Goal: Task Accomplishment & Management: Manage account settings

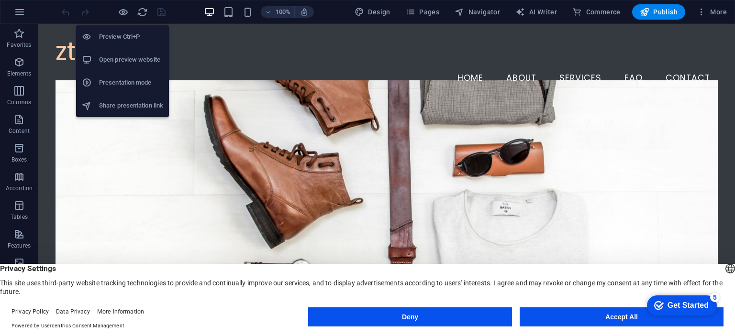
click at [122, 55] on h6 "Open preview website" at bounding box center [131, 59] width 64 height 11
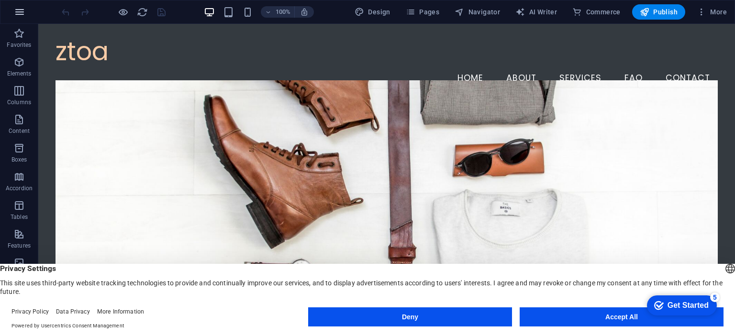
click at [21, 12] on icon "button" at bounding box center [19, 11] width 11 height 11
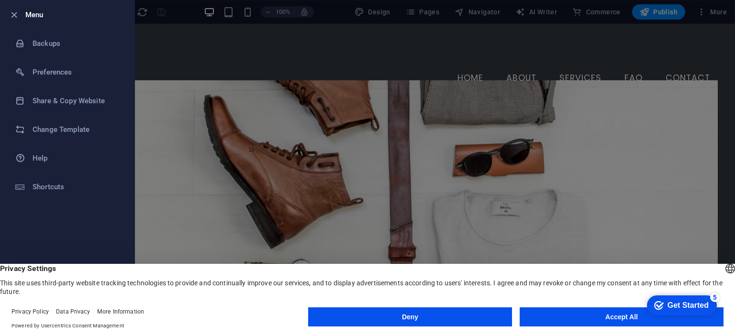
click at [187, 71] on div at bounding box center [367, 168] width 735 height 336
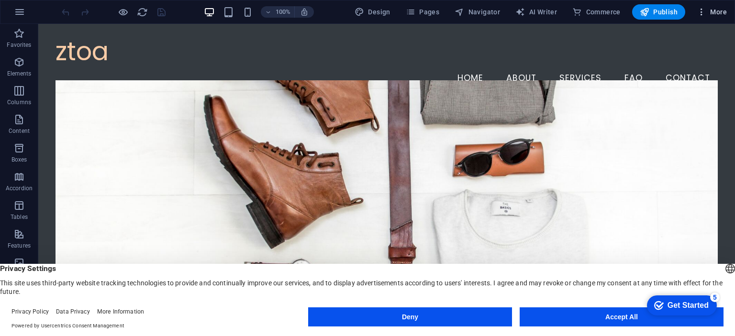
click at [702, 13] on icon "button" at bounding box center [702, 12] width 10 height 10
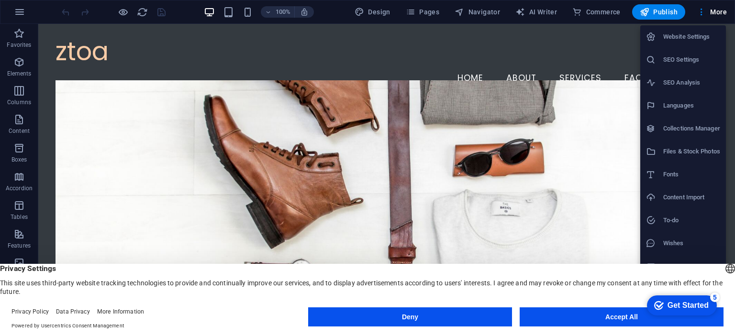
click at [602, 177] on div at bounding box center [367, 168] width 735 height 336
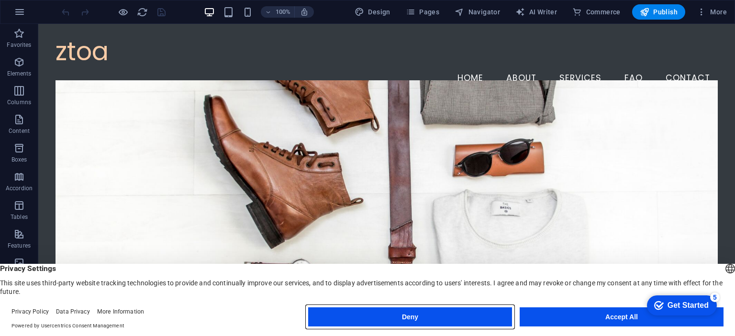
click at [471, 312] on button "Deny" at bounding box center [410, 317] width 204 height 19
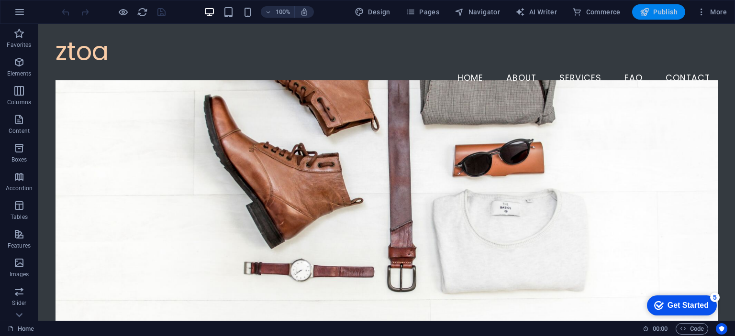
click at [657, 13] on span "Publish" at bounding box center [659, 12] width 38 height 10
